Goal: Task Accomplishment & Management: Use online tool/utility

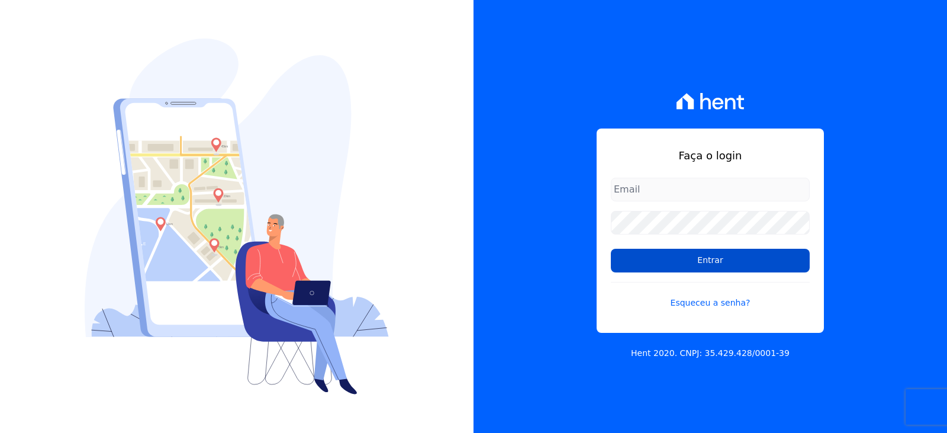
type input "[EMAIL_ADDRESS][DOMAIN_NAME]"
click at [695, 249] on input "Entrar" at bounding box center [710, 261] width 199 height 24
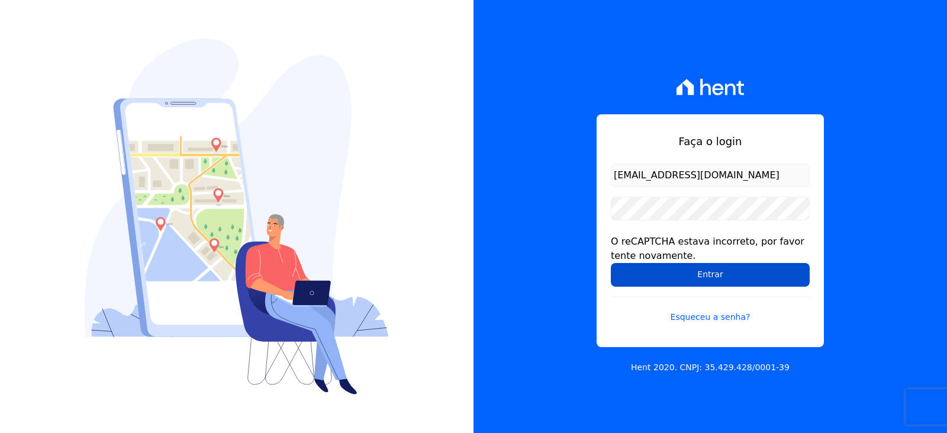
click at [693, 275] on input "Entrar" at bounding box center [710, 275] width 199 height 24
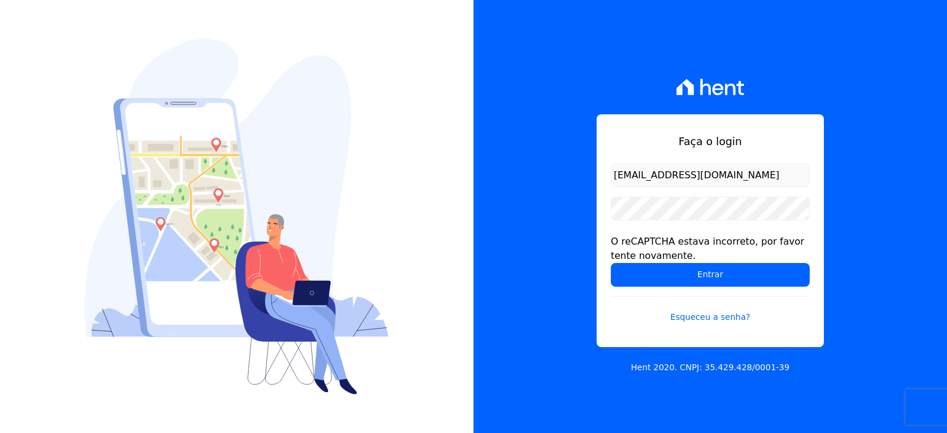
drag, startPoint x: 690, startPoint y: 175, endPoint x: 682, endPoint y: 186, distance: 12.8
click at [690, 175] on input "[EMAIL_ADDRESS][DOMAIN_NAME]" at bounding box center [710, 175] width 199 height 24
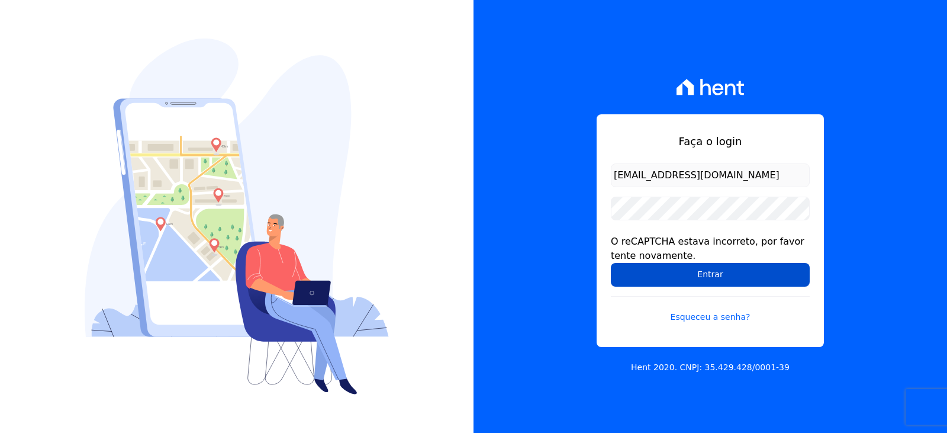
click at [685, 281] on input "Entrar" at bounding box center [710, 275] width 199 height 24
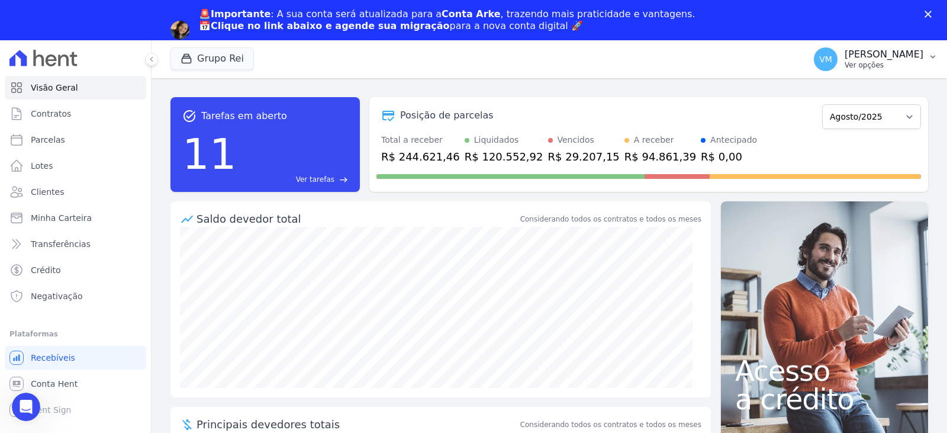
click at [879, 54] on p "Vyviane Martins" at bounding box center [884, 55] width 79 height 12
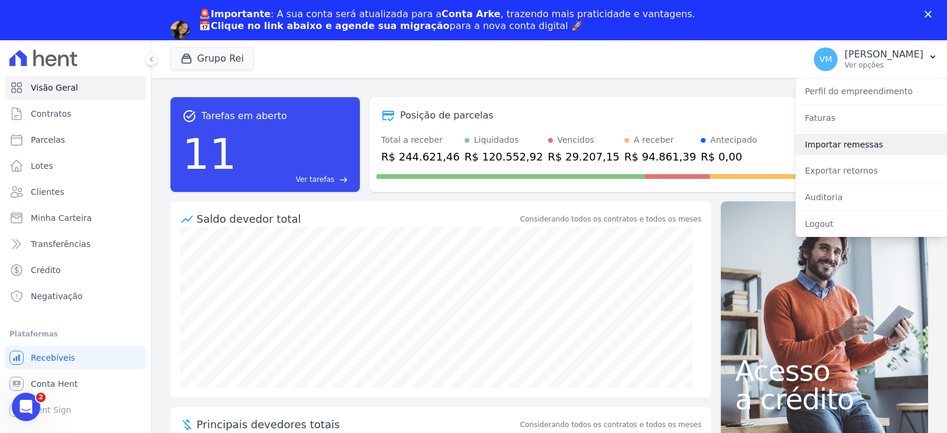
click at [851, 145] on link "Importar remessas" at bounding box center [871, 144] width 152 height 21
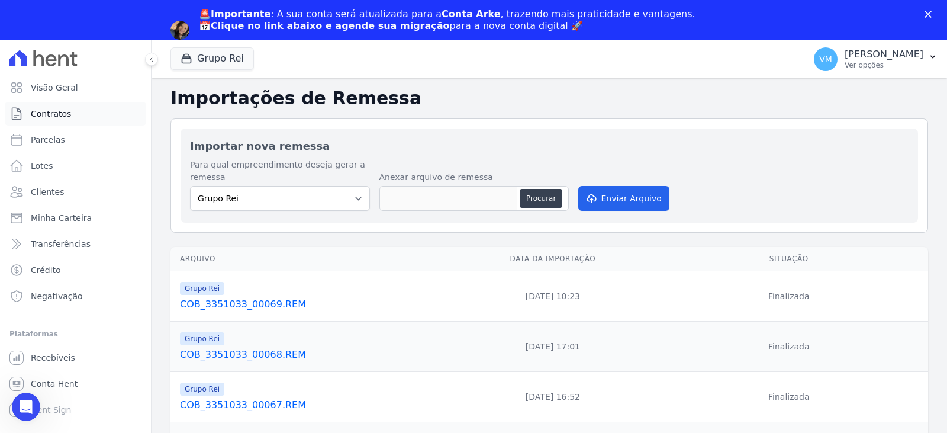
click at [63, 115] on span "Contratos" at bounding box center [51, 114] width 40 height 12
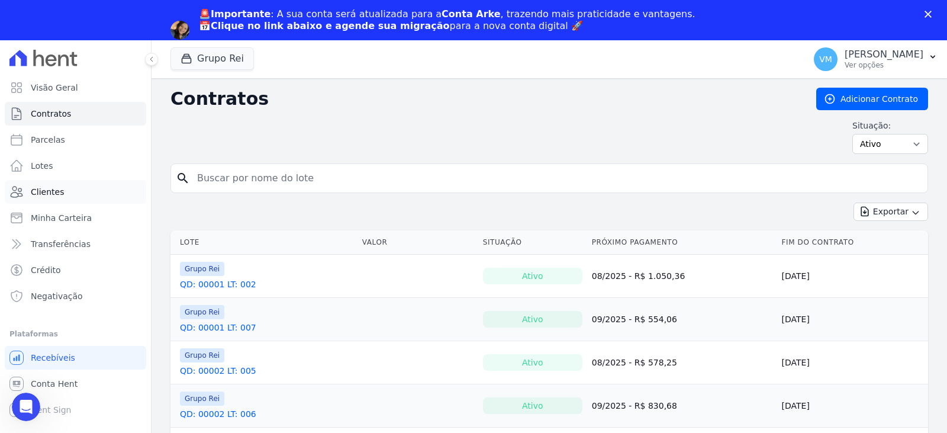
click at [52, 191] on span "Clientes" at bounding box center [47, 192] width 33 height 12
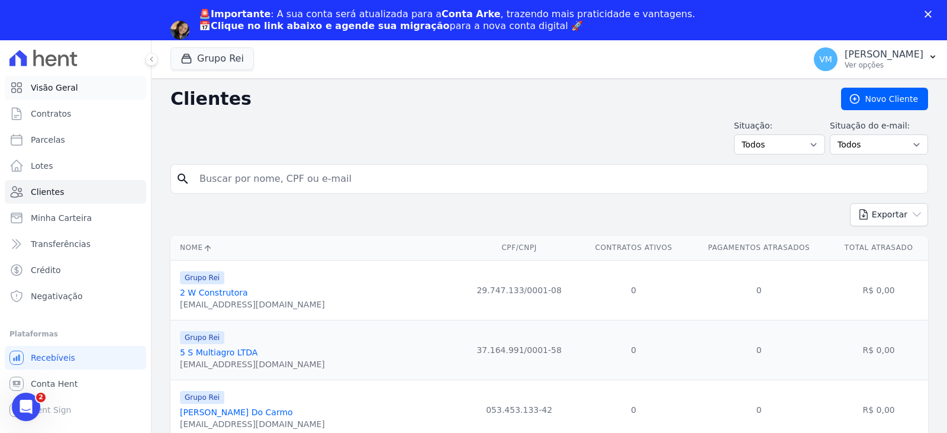
click at [62, 93] on span "Visão Geral" at bounding box center [54, 88] width 47 height 12
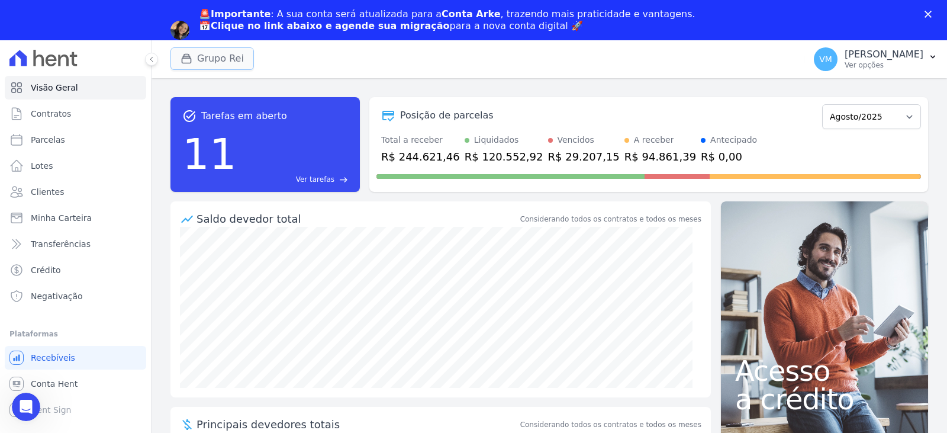
click at [198, 58] on button "Grupo Rei" at bounding box center [211, 58] width 83 height 22
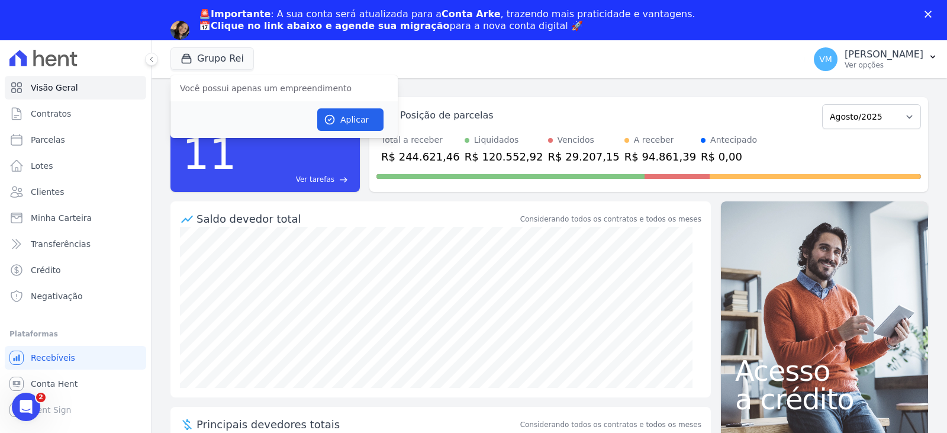
click at [355, 49] on div "Grupo Rei Você possui apenas um empreendimento Aplicar" at bounding box center [484, 59] width 629 height 39
click at [55, 114] on span "Contratos" at bounding box center [51, 114] width 40 height 12
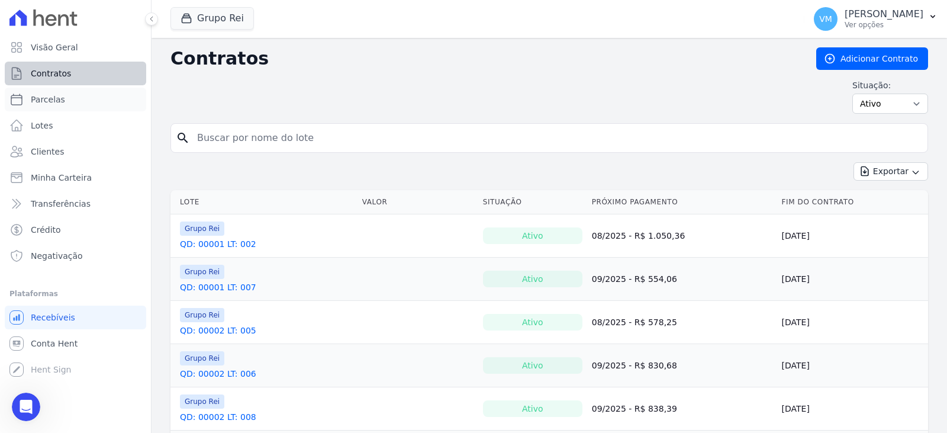
click at [69, 105] on ul "Visão Geral Contratos Parcelas Lotes Clientes Minha Carteira Transferências Cré…" at bounding box center [75, 152] width 141 height 232
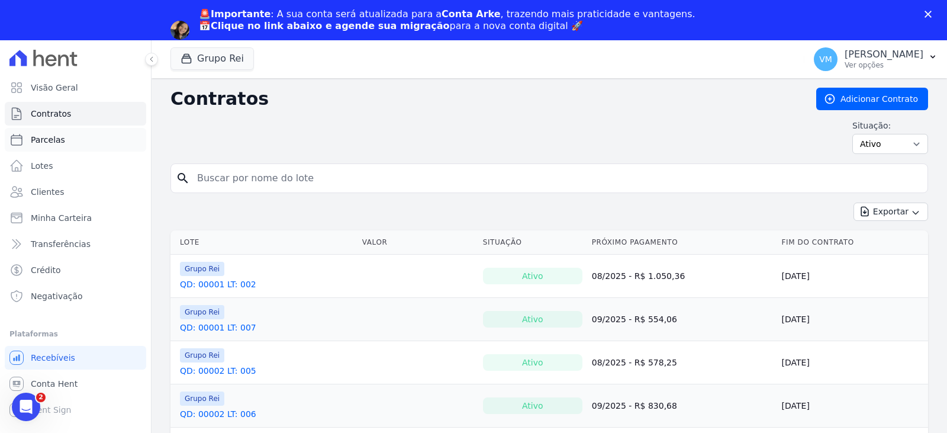
click at [62, 139] on link "Parcelas" at bounding box center [75, 140] width 141 height 24
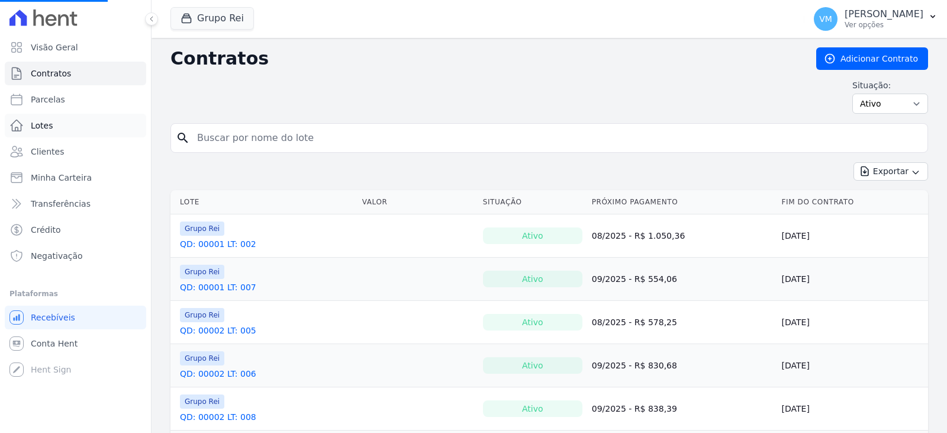
click at [57, 129] on link "Lotes" at bounding box center [75, 126] width 141 height 24
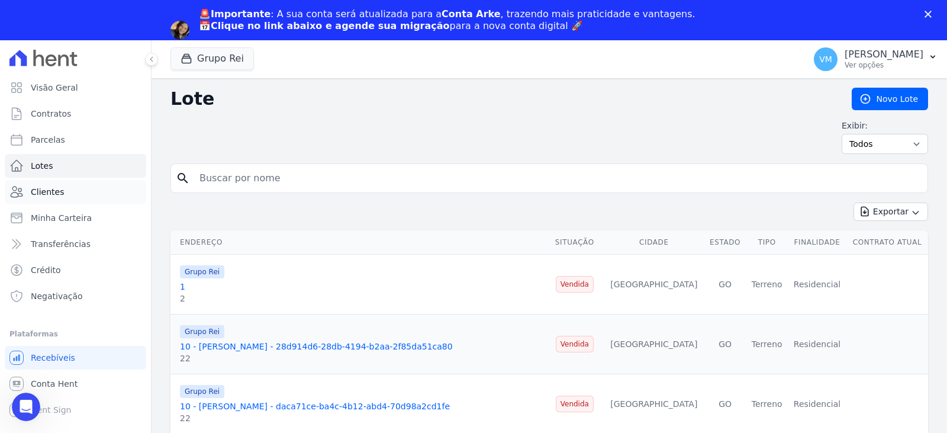
click at [57, 197] on span "Clientes" at bounding box center [47, 192] width 33 height 12
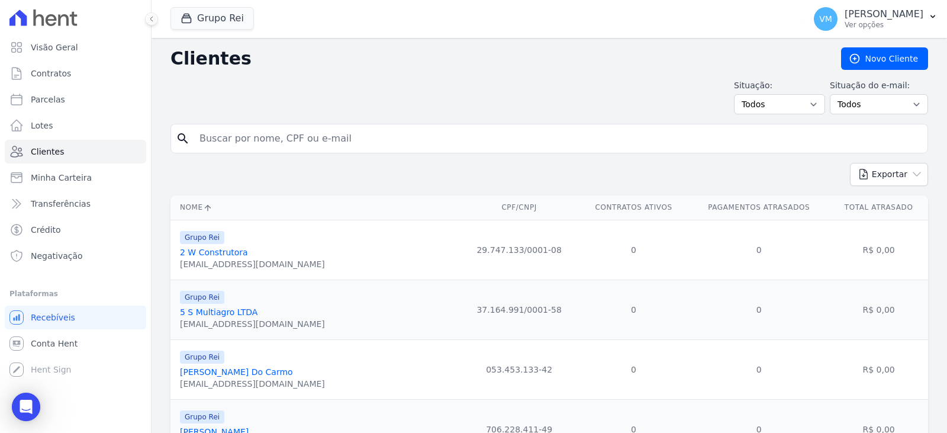
select select
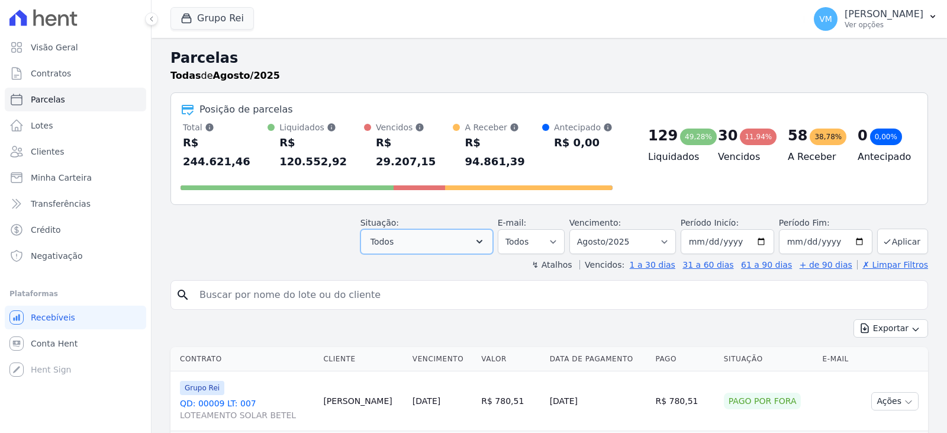
click at [403, 229] on button "Todos" at bounding box center [426, 241] width 133 height 25
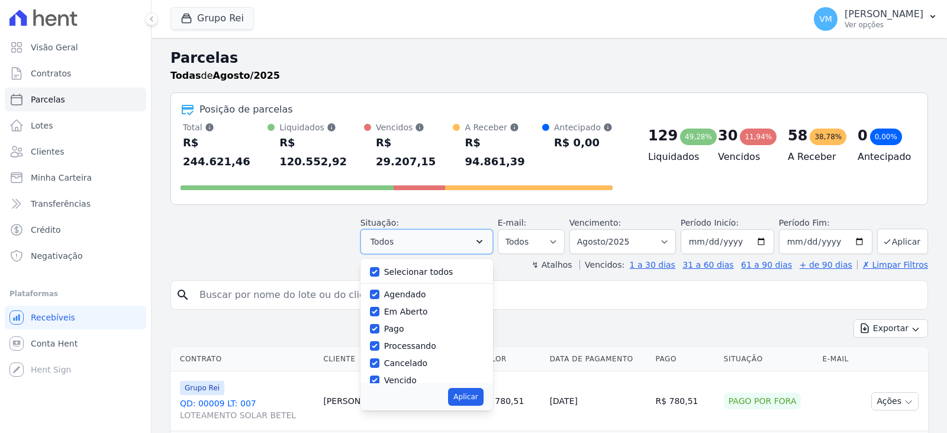
click at [404, 229] on button "Todos" at bounding box center [426, 241] width 133 height 25
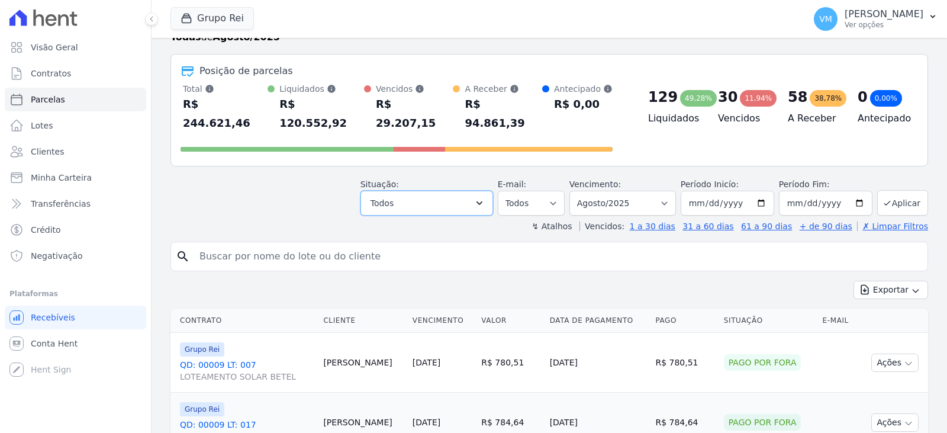
scroll to position [59, 0]
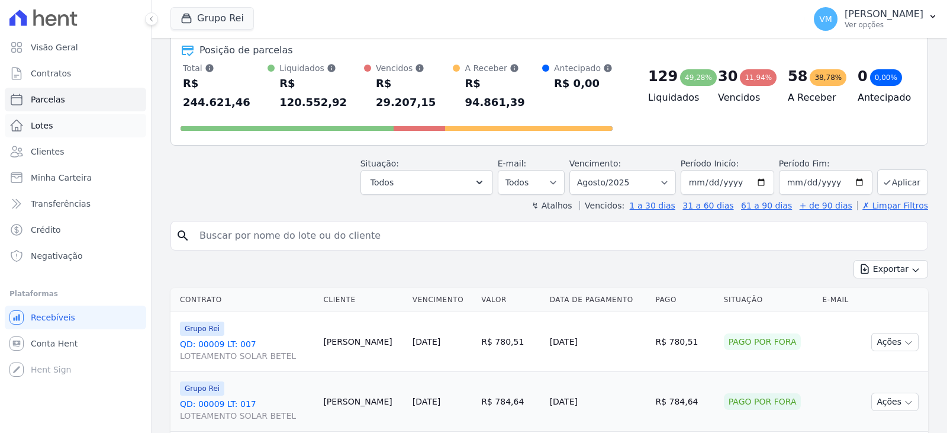
click at [60, 124] on link "Lotes" at bounding box center [75, 126] width 141 height 24
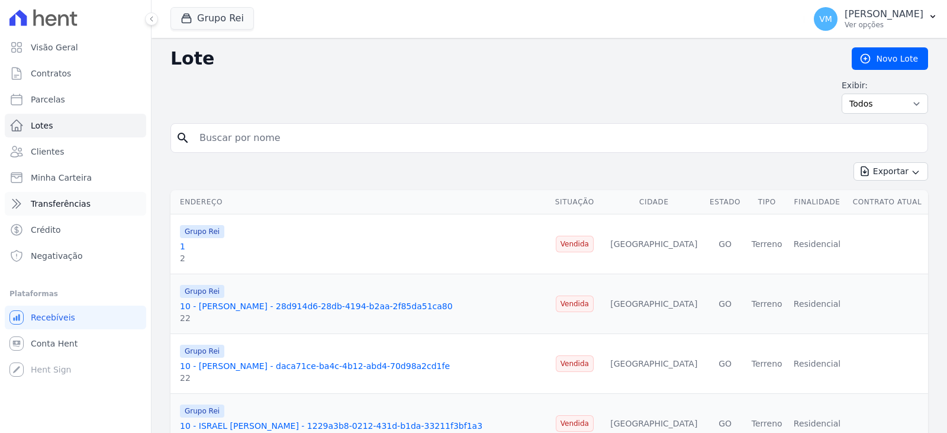
click at [55, 204] on span "Transferências" at bounding box center [61, 204] width 60 height 12
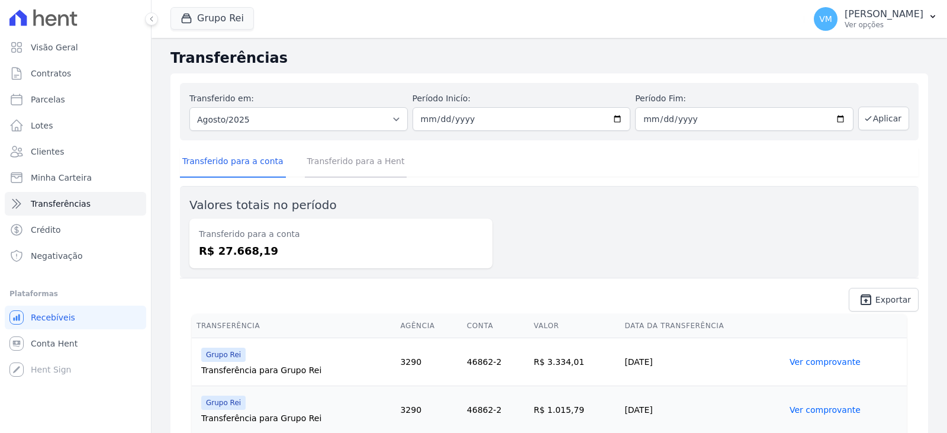
click at [311, 162] on link "Transferido para a Hent" at bounding box center [356, 162] width 102 height 31
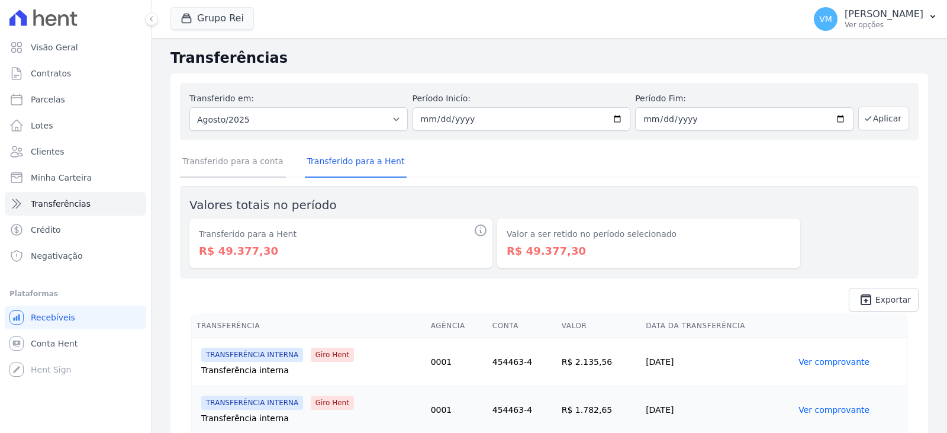
click at [218, 159] on link "Transferido para a conta" at bounding box center [233, 162] width 106 height 31
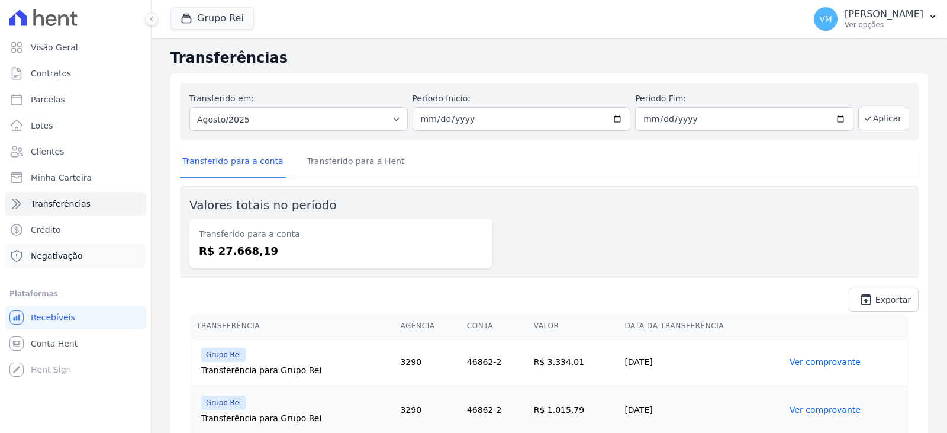
click at [80, 262] on link "Negativação" at bounding box center [75, 256] width 141 height 24
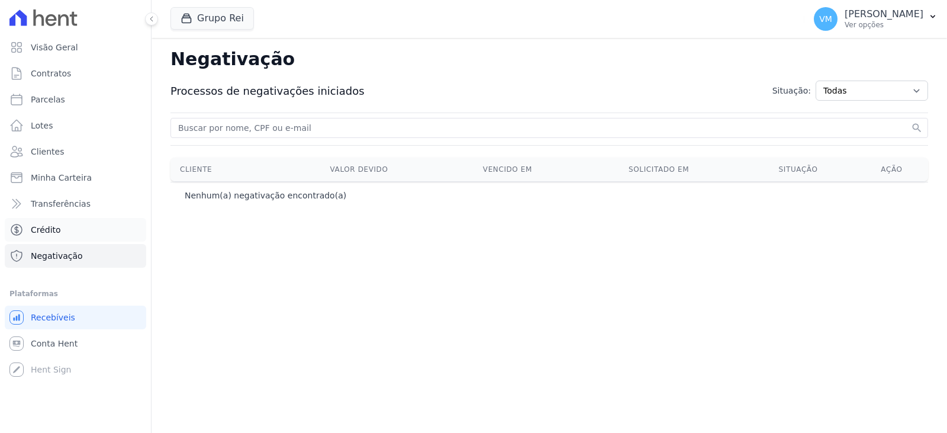
click at [83, 234] on link "Crédito" at bounding box center [75, 230] width 141 height 24
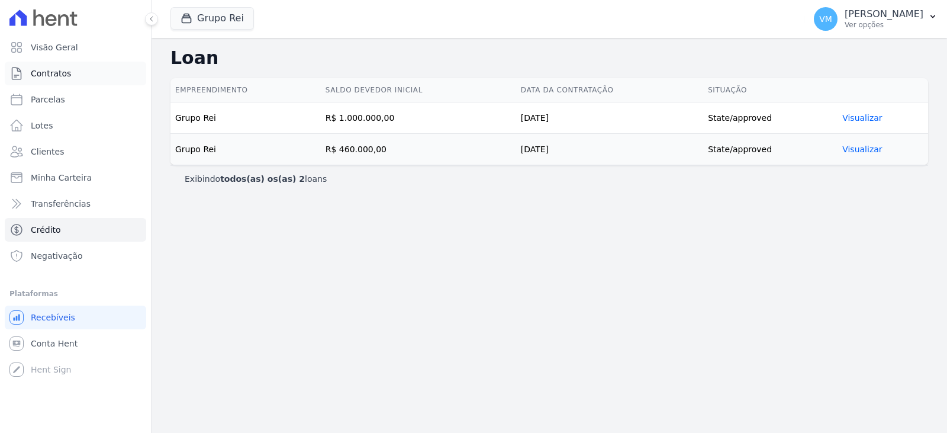
click at [56, 66] on link "Contratos" at bounding box center [75, 74] width 141 height 24
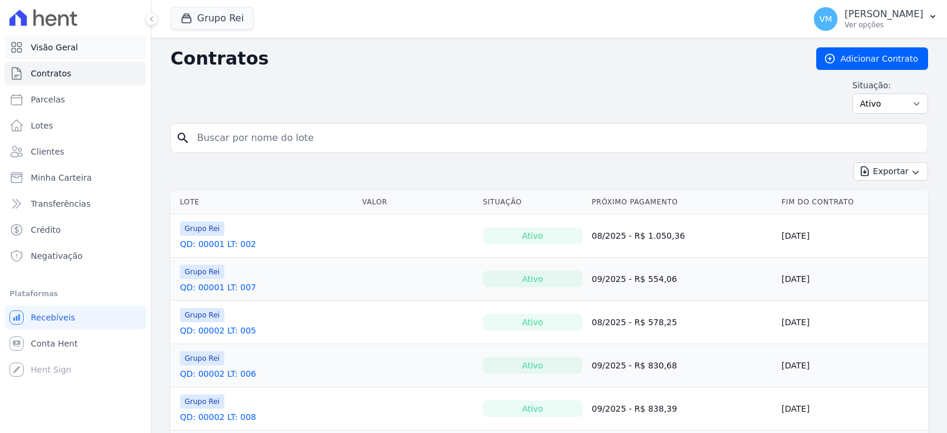
click at [66, 46] on span "Visão Geral" at bounding box center [54, 47] width 47 height 12
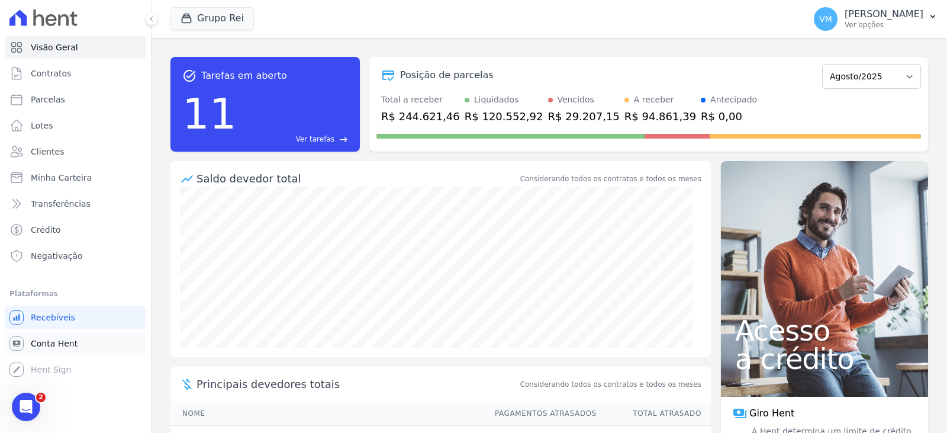
click at [41, 340] on span "Conta Hent" at bounding box center [54, 343] width 47 height 12
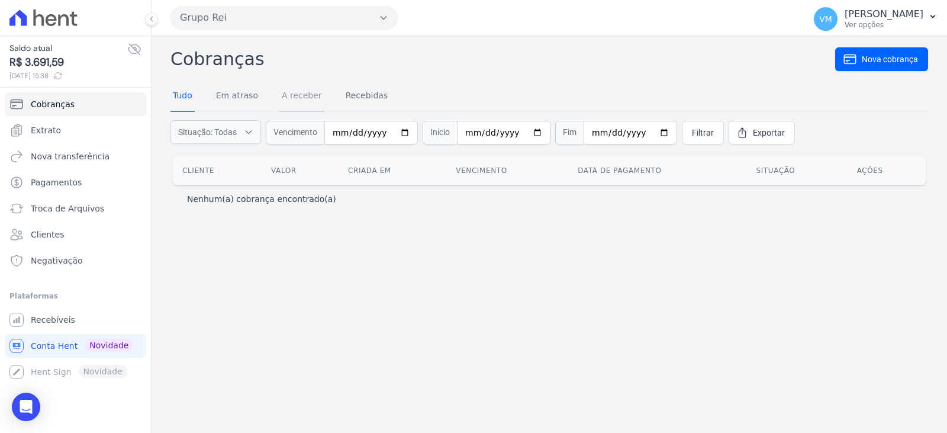
click at [287, 96] on link "A receber" at bounding box center [301, 96] width 45 height 31
click at [278, 21] on button "Grupo Rei" at bounding box center [283, 18] width 227 height 24
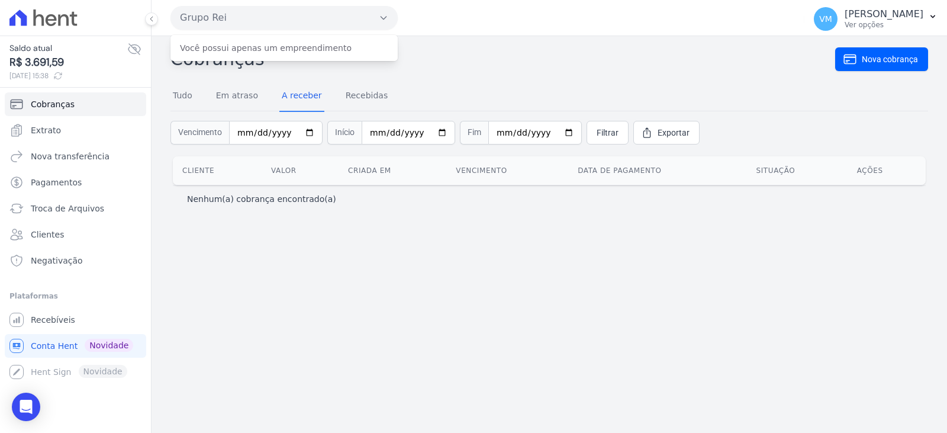
click at [276, 18] on button "Grupo Rei" at bounding box center [283, 18] width 227 height 24
click at [183, 95] on link "Tudo" at bounding box center [182, 96] width 24 height 31
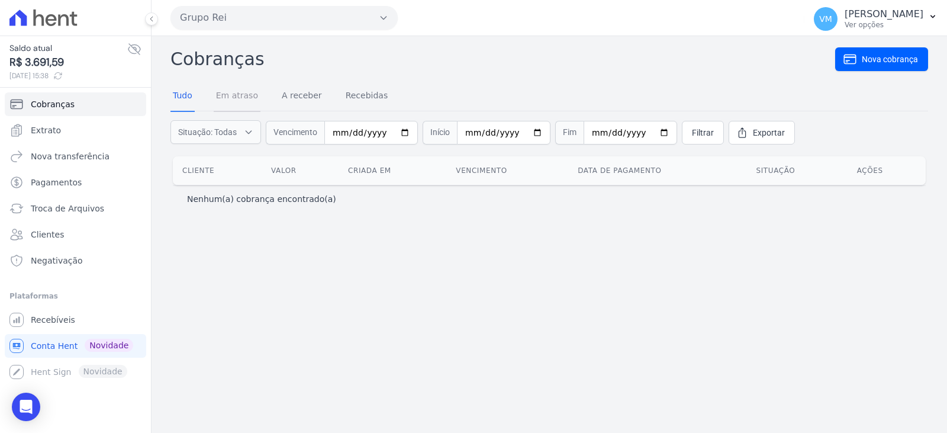
click at [229, 99] on link "Em atraso" at bounding box center [237, 96] width 47 height 31
click at [54, 142] on ul "Cobranças Extrato Nova transferência Pagamentos Troca de Arquivos Clientes Nega…" at bounding box center [75, 182] width 141 height 180
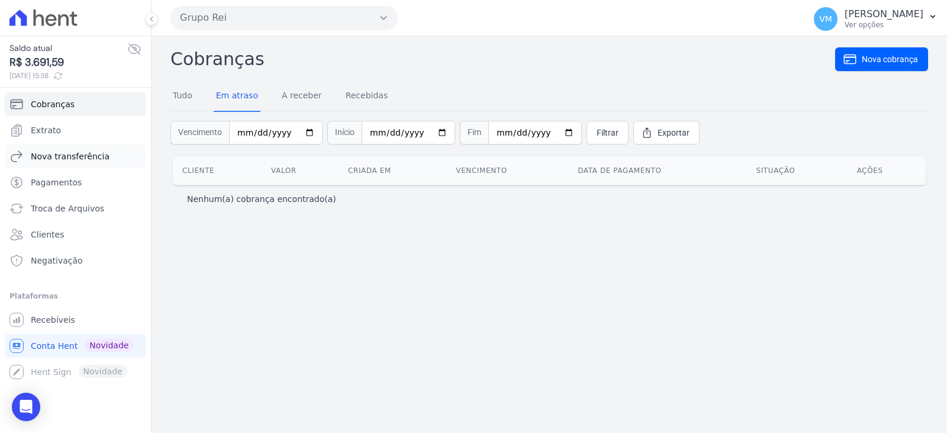
click at [57, 157] on span "Nova transferência" at bounding box center [70, 156] width 79 height 12
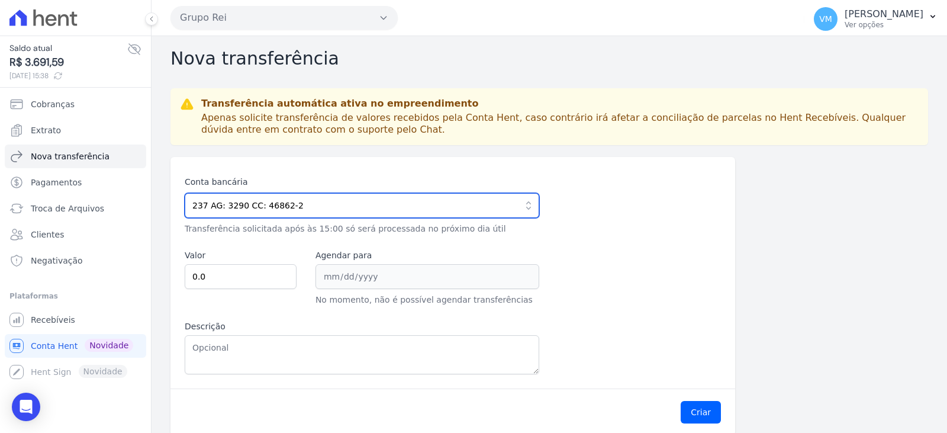
click at [286, 208] on input "237 AG: 3290 CC: 46862-2" at bounding box center [362, 205] width 355 height 25
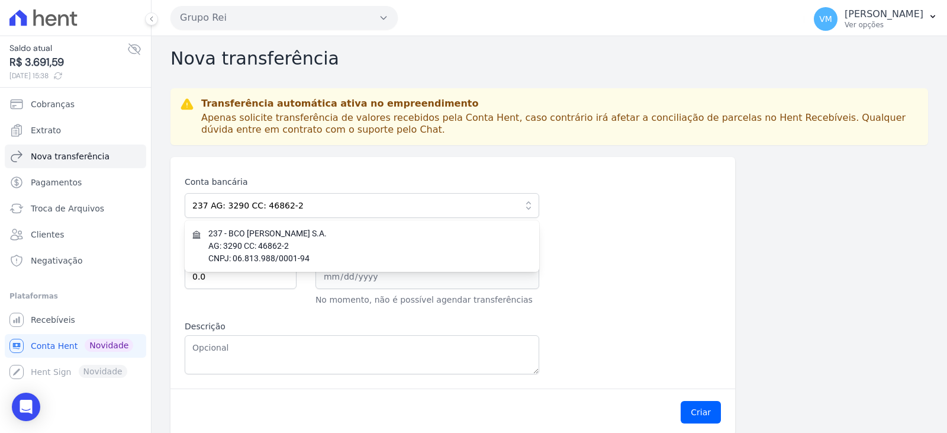
click at [634, 232] on div "Conta bancária 237 AG: 3290 CC: 46862-2 237 - BCO BRADESCO S.A. AG: 3290 CC: 46…" at bounding box center [453, 275] width 536 height 198
click at [756, 245] on div "Conta bancária 237 AG: 3290 CC: 46862-2 237 - BCO BRADESCO S.A. AG: 3290 CC: 46…" at bounding box center [549, 296] width 758 height 278
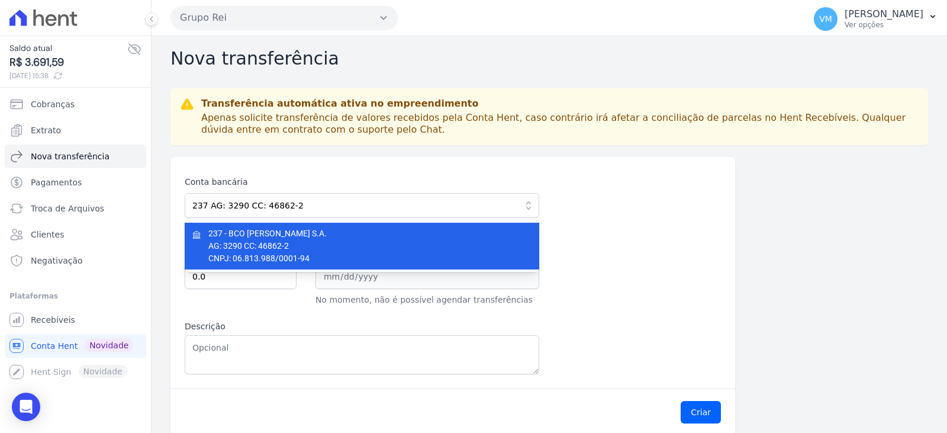
drag, startPoint x: 337, startPoint y: 242, endPoint x: 642, endPoint y: 237, distance: 304.9
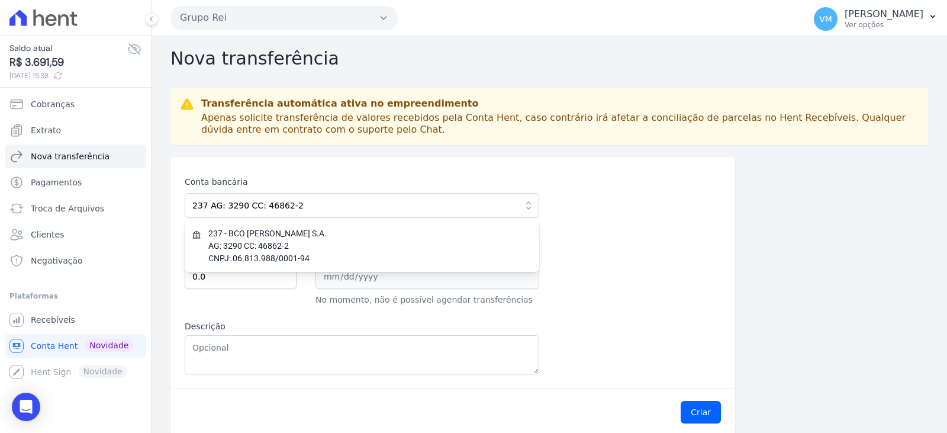
click at [338, 242] on span "AG: 3290 CC: 46862-2" at bounding box center [363, 246] width 310 height 12
type input "237 AG: 3290 CC: 46862-2"
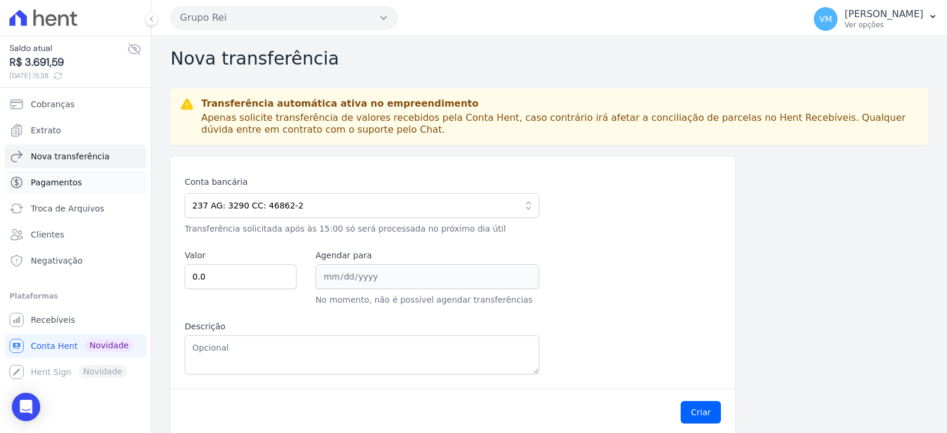
click at [46, 189] on link "Pagamentos" at bounding box center [75, 182] width 141 height 24
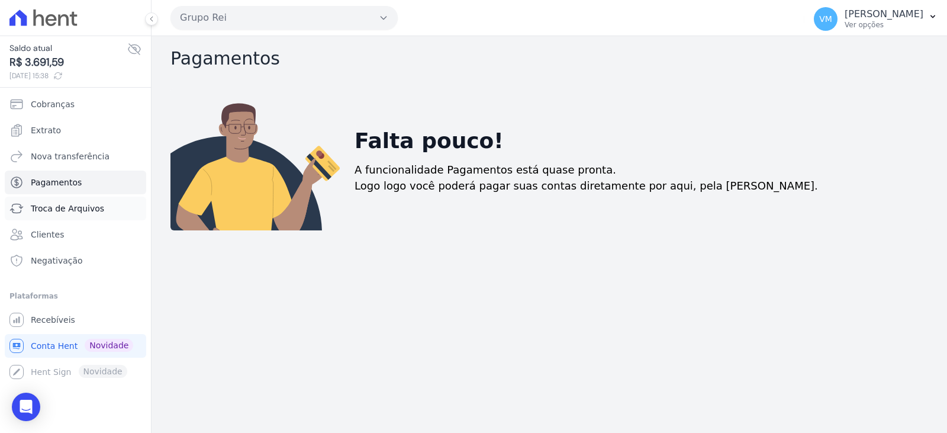
click at [62, 205] on span "Troca de Arquivos" at bounding box center [67, 208] width 73 height 12
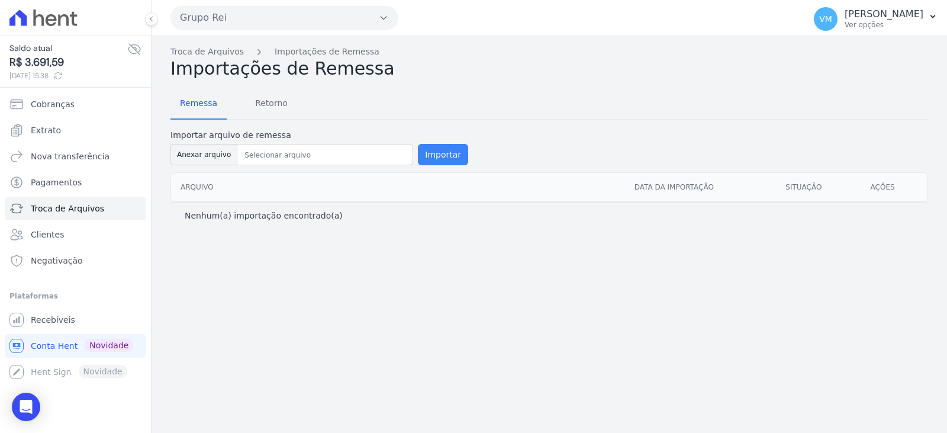
click at [428, 150] on button "Importar" at bounding box center [443, 154] width 50 height 21
click at [898, 4] on button "VM Vyviane Martins Ver opções" at bounding box center [875, 18] width 143 height 33
click at [895, 14] on p "Vyviane Martins" at bounding box center [884, 14] width 79 height 12
click at [866, 15] on p "Vyviane Martins" at bounding box center [884, 14] width 79 height 12
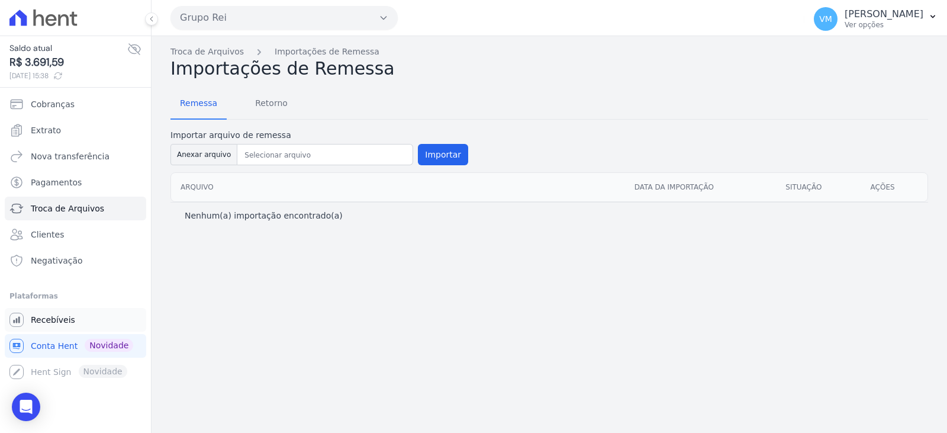
click at [42, 314] on span "Recebíveis" at bounding box center [53, 320] width 44 height 12
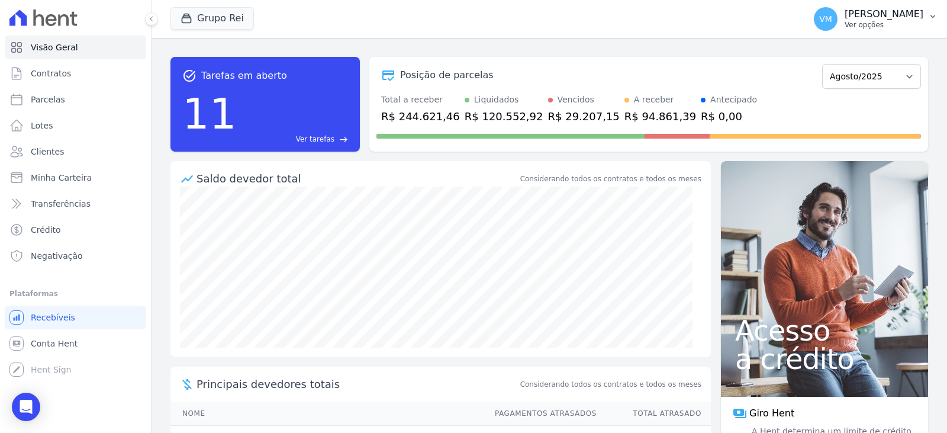
click at [900, 17] on p "Vyviane Martins" at bounding box center [884, 14] width 79 height 12
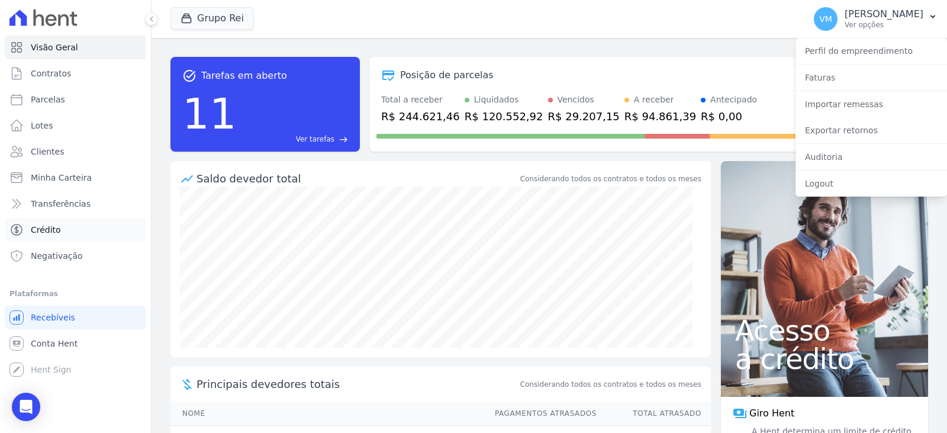
click at [67, 233] on link "Crédito" at bounding box center [75, 230] width 141 height 24
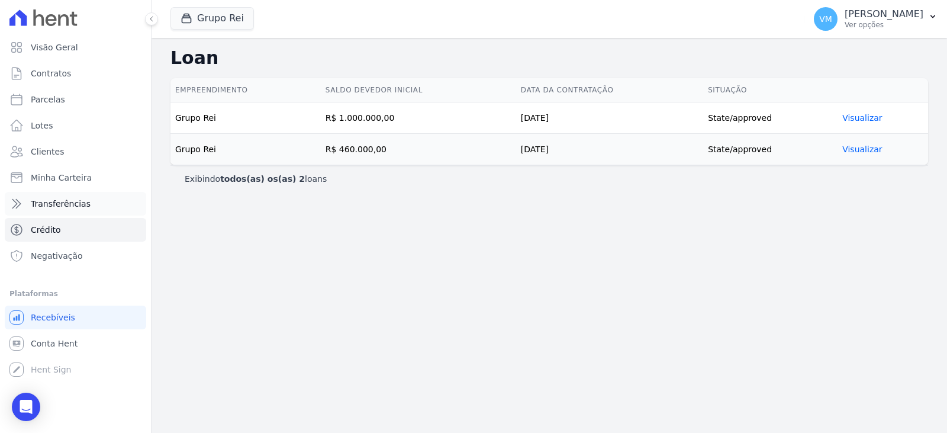
click at [58, 206] on span "Transferências" at bounding box center [61, 204] width 60 height 12
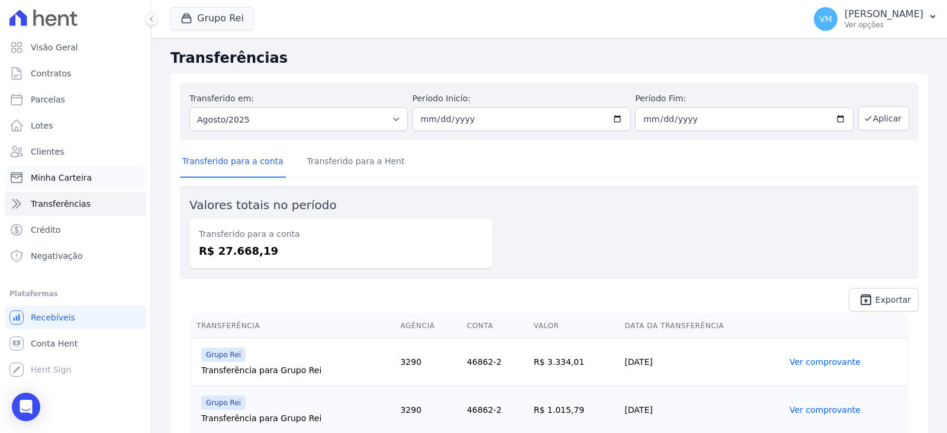
click at [69, 184] on link "Minha Carteira" at bounding box center [75, 178] width 141 height 24
click at [51, 123] on link "Lotes" at bounding box center [75, 126] width 141 height 24
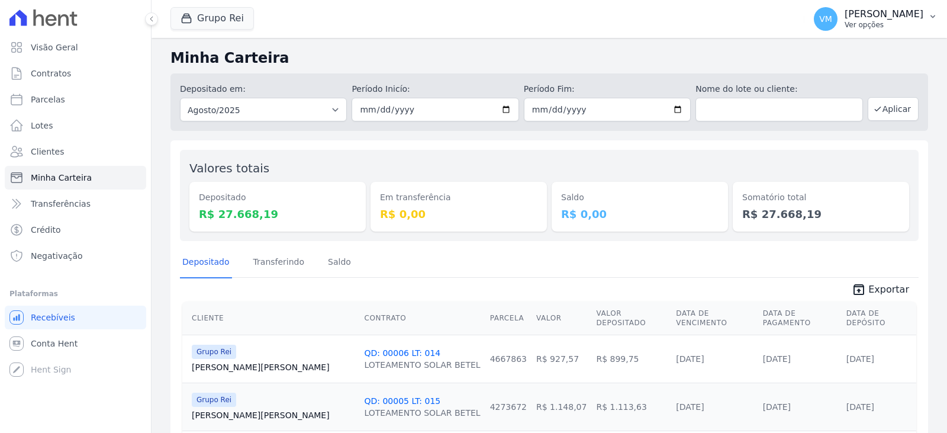
click at [902, 17] on p "Vyviane Martins" at bounding box center [884, 14] width 79 height 12
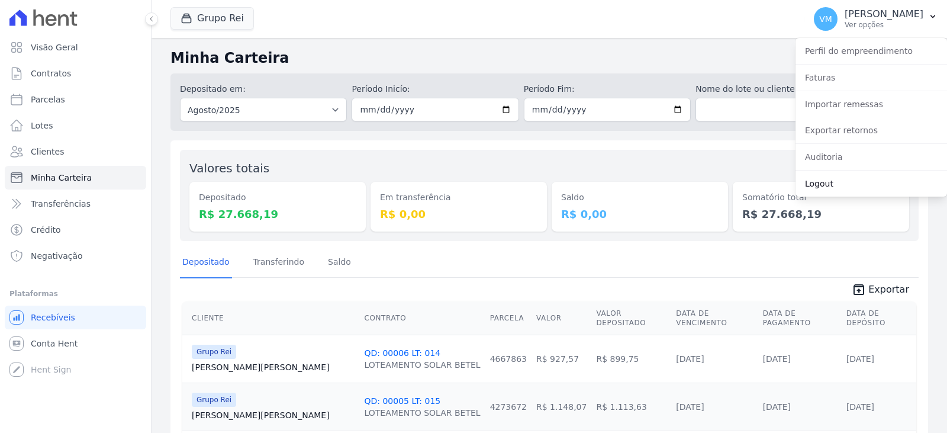
drag, startPoint x: 836, startPoint y: 182, endPoint x: 784, endPoint y: 178, distance: 51.6
click at [834, 181] on link "Logout" at bounding box center [871, 183] width 152 height 21
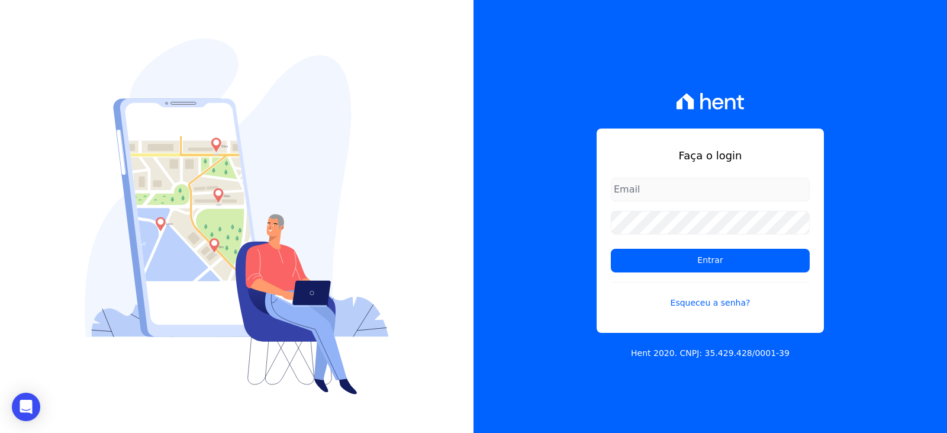
type input "[EMAIL_ADDRESS][DOMAIN_NAME]"
